Goal: Find specific page/section: Find specific page/section

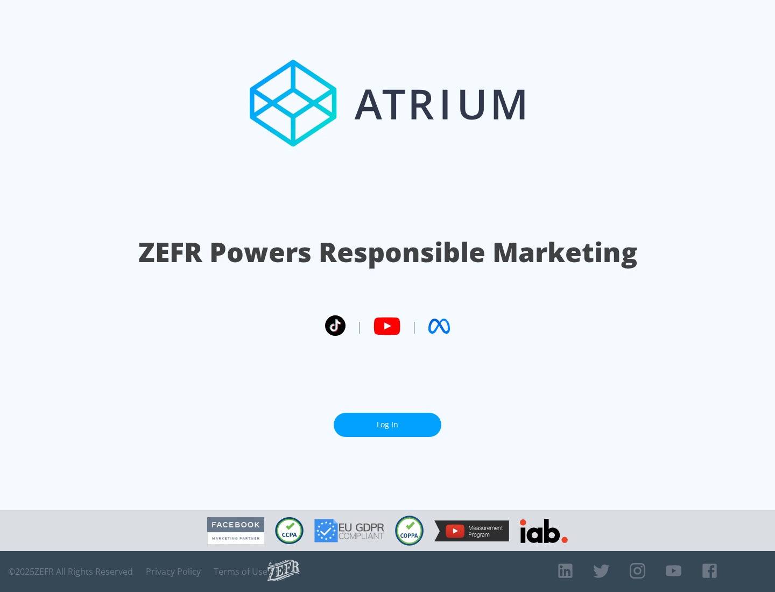
click at [387, 424] on link "Log In" at bounding box center [387, 425] width 108 height 24
